Goal: Information Seeking & Learning: Learn about a topic

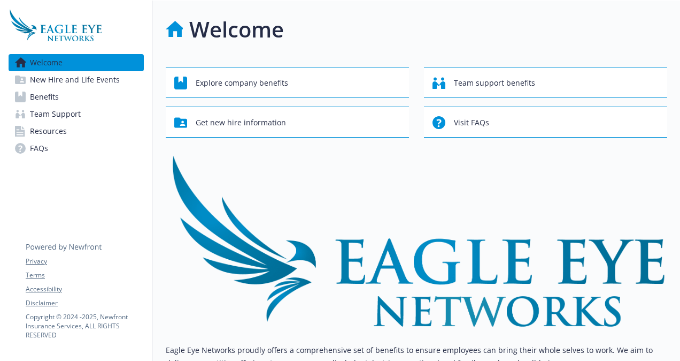
click at [109, 77] on span "New Hire and Life Events" at bounding box center [75, 79] width 90 height 17
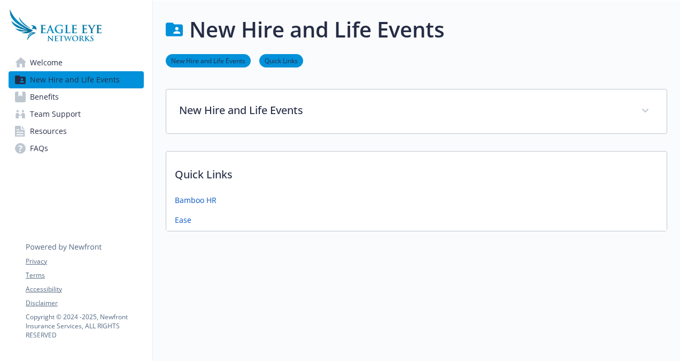
click at [98, 102] on link "Benefits" at bounding box center [76, 96] width 135 height 17
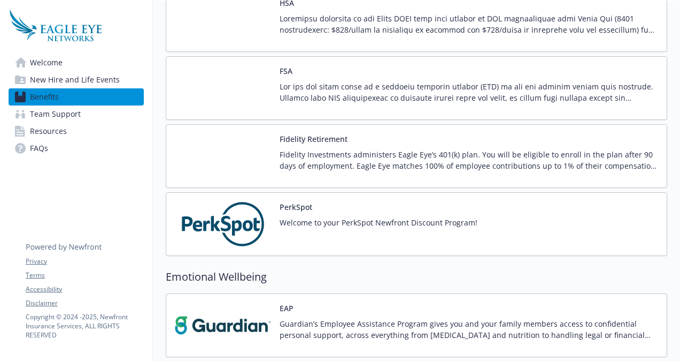
scroll to position [1084, 0]
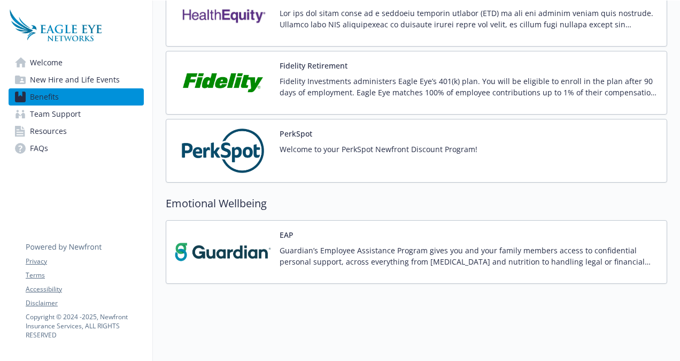
click at [61, 67] on span "Welcome" at bounding box center [46, 62] width 33 height 17
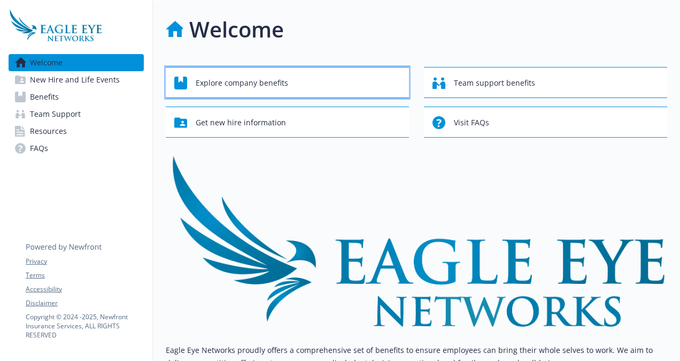
click at [269, 86] on span "Explore company benefits" at bounding box center [242, 83] width 93 height 20
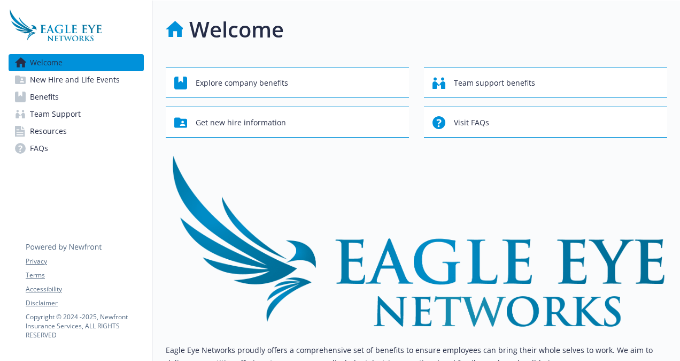
click at [71, 135] on link "Resources" at bounding box center [76, 131] width 135 height 17
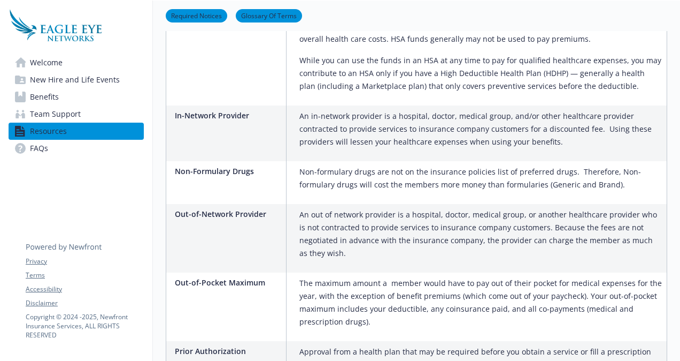
scroll to position [1229, 0]
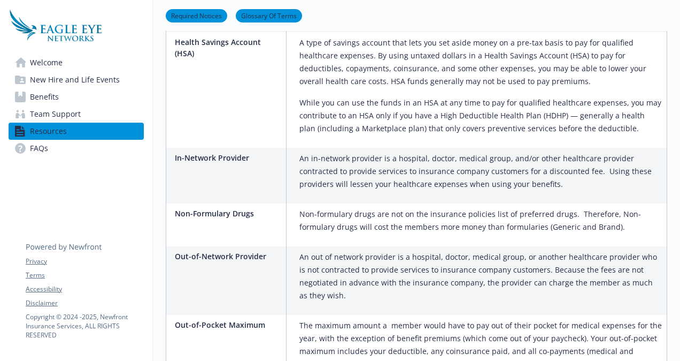
click at [56, 64] on span "Welcome" at bounding box center [46, 62] width 33 height 17
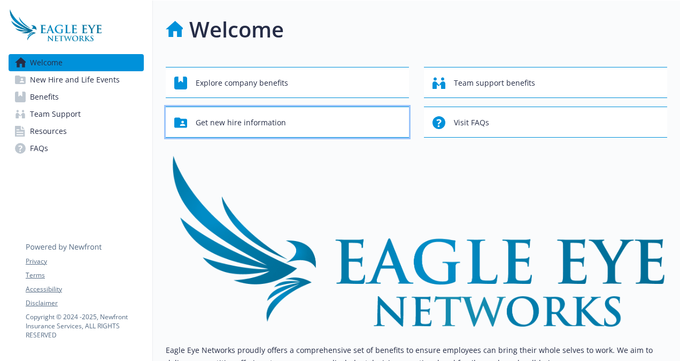
click at [312, 124] on div "Get new hire information" at bounding box center [289, 122] width 230 height 20
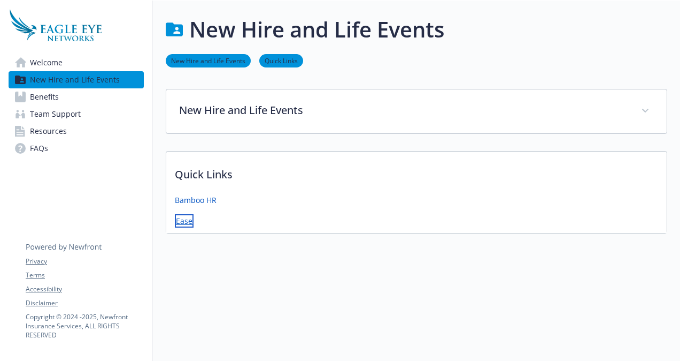
click at [186, 223] on link "Ease" at bounding box center [184, 220] width 19 height 13
click at [203, 201] on link "Bamboo HR" at bounding box center [197, 200] width 44 height 13
